Goal: Task Accomplishment & Management: Manage account settings

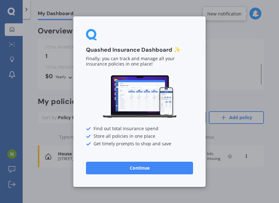
click at [146, 167] on button "Continue" at bounding box center [139, 167] width 107 height 13
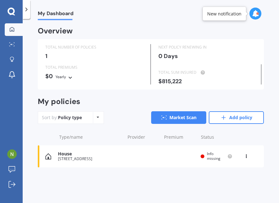
click at [157, 154] on div "House [STREET_ADDRESS] Renewal date Premium You are paying Yearly Status Info m…" at bounding box center [151, 156] width 226 height 22
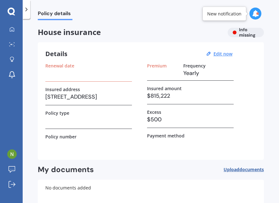
click at [199, 98] on h3 "$815,222" at bounding box center [190, 95] width 87 height 9
click at [233, 32] on div "House insurance Info missing" at bounding box center [151, 32] width 226 height 9
click at [86, 75] on h3 at bounding box center [88, 72] width 87 height 9
click at [194, 72] on h3 "Yearly" at bounding box center [208, 72] width 50 height 9
click at [224, 54] on u "Edit now" at bounding box center [223, 54] width 19 height 6
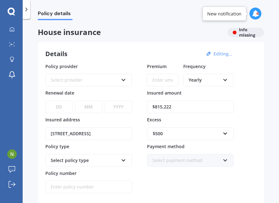
click at [99, 78] on div "Select provider" at bounding box center [85, 80] width 68 height 7
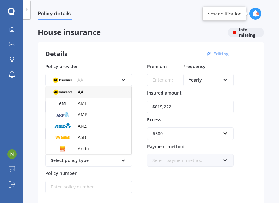
click at [129, 66] on div "AA AA AMI AMP ANZ ASB Ando BNZ Co-Operative Bank FMG Initio Kiwibank Lantern MA…" at bounding box center [88, 76] width 87 height 20
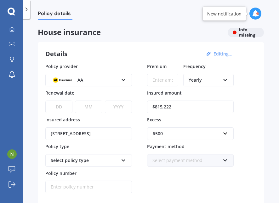
click at [91, 161] on div "Select policy type" at bounding box center [85, 160] width 68 height 7
click at [86, 169] on span "Home Insurance Policy" at bounding box center [75, 172] width 48 height 6
click at [40, 167] on div "Details Editing... Policy provider AA AA AMI AMP ANZ ASB Ando BNZ Co-Operative …" at bounding box center [151, 134] width 226 height 184
click at [109, 78] on div "AA" at bounding box center [85, 80] width 68 height 7
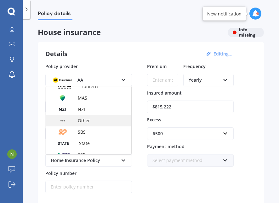
scroll to position [193, 0]
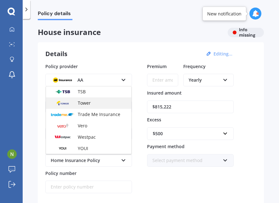
click at [111, 101] on div "Tower" at bounding box center [88, 102] width 85 height 11
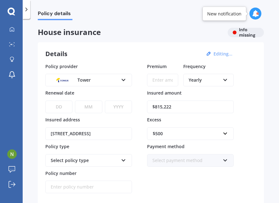
click at [239, 126] on div "Policy provider Tower AA AMI AMP ANZ ASB Ando BNZ Co-Operative Bank FMG Initio …" at bounding box center [150, 128] width 211 height 130
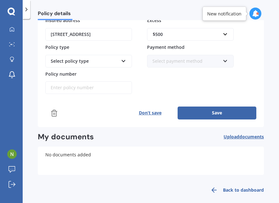
scroll to position [103, 0]
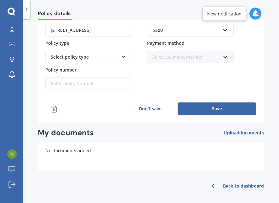
click at [150, 106] on button "Don’t save" at bounding box center [150, 108] width 55 height 13
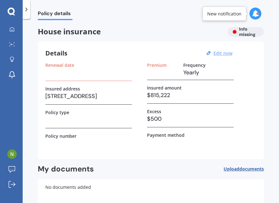
scroll to position [0, 0]
